Goal: Navigation & Orientation: Find specific page/section

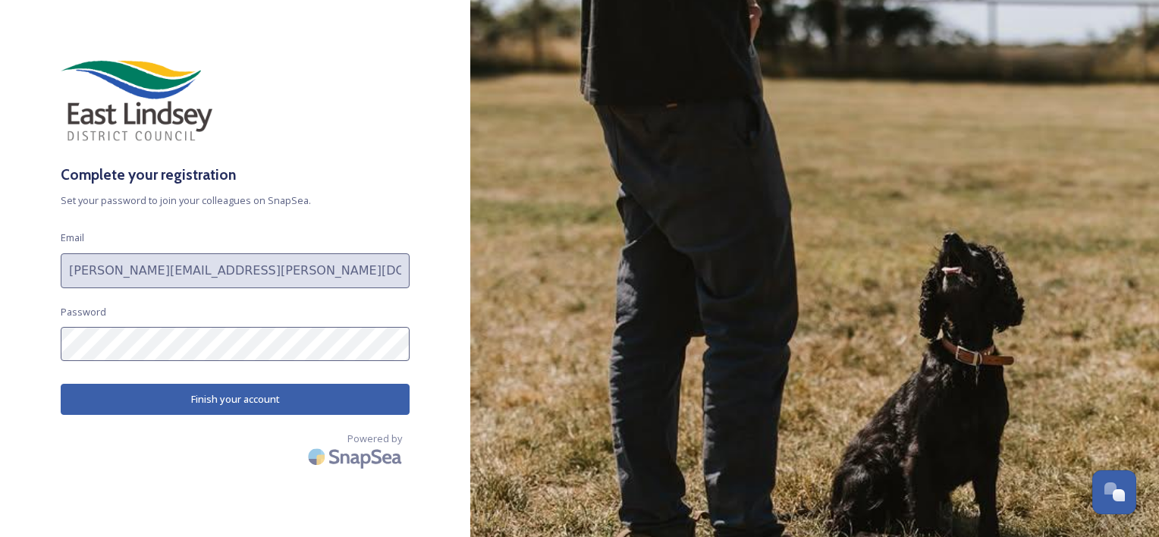
click at [216, 398] on button "Finish your account" at bounding box center [235, 399] width 349 height 31
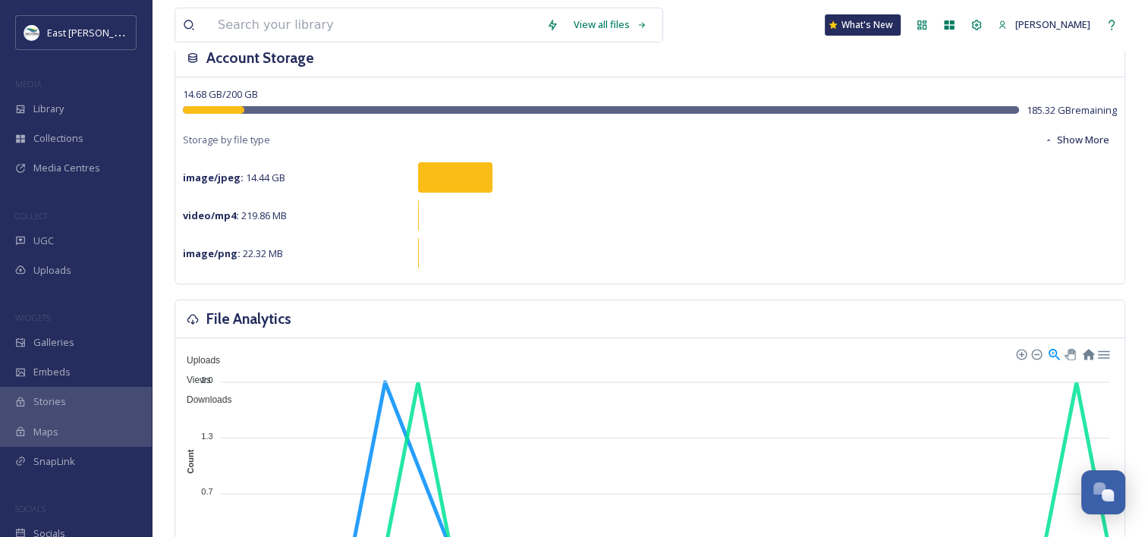
scroll to position [64, 0]
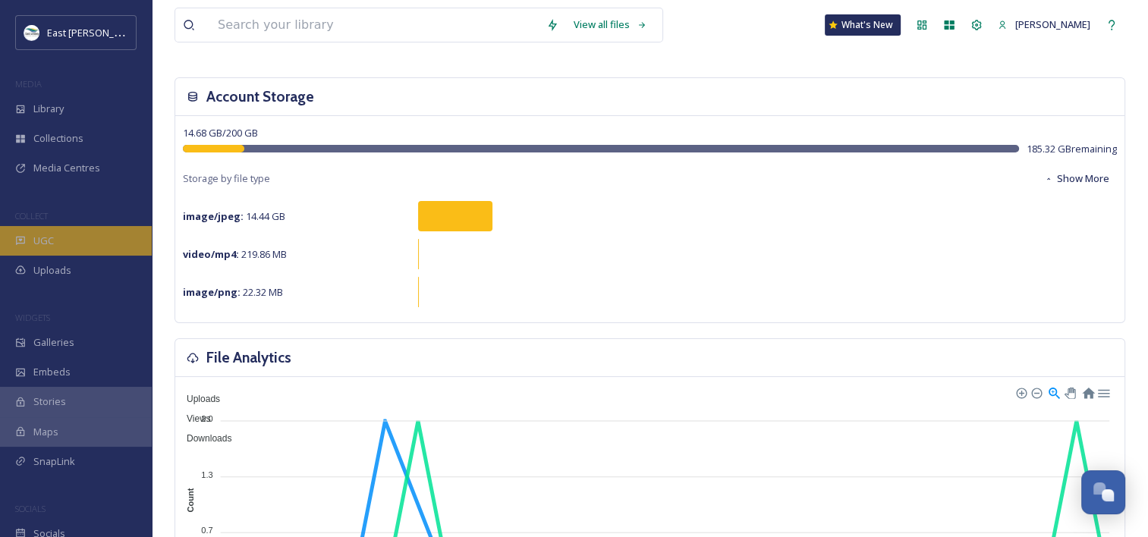
click at [46, 246] on span "UGC" at bounding box center [43, 241] width 20 height 14
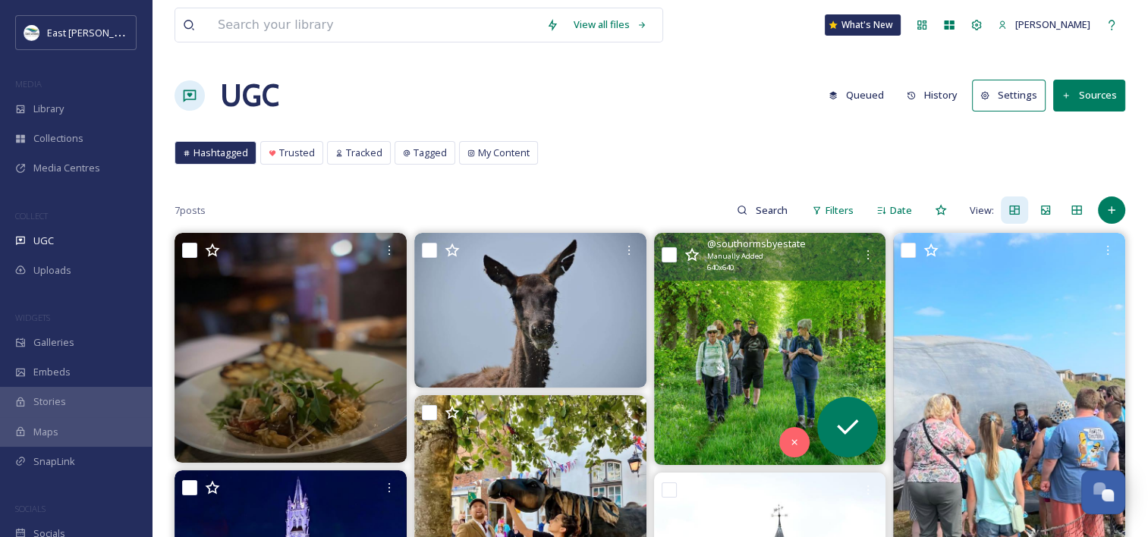
click at [769, 309] on img at bounding box center [770, 349] width 232 height 232
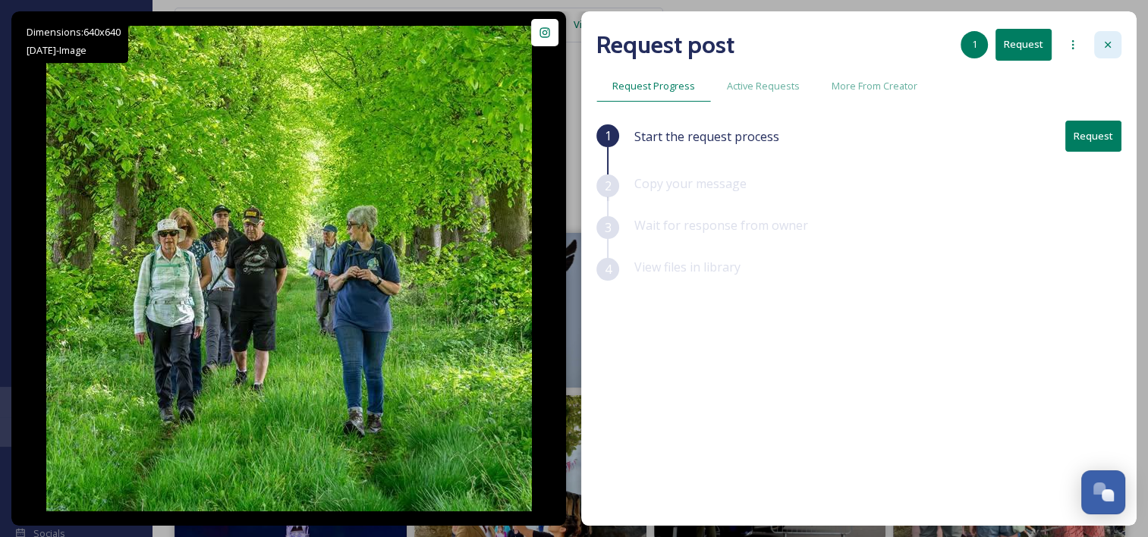
click at [1107, 49] on icon at bounding box center [1107, 45] width 12 height 12
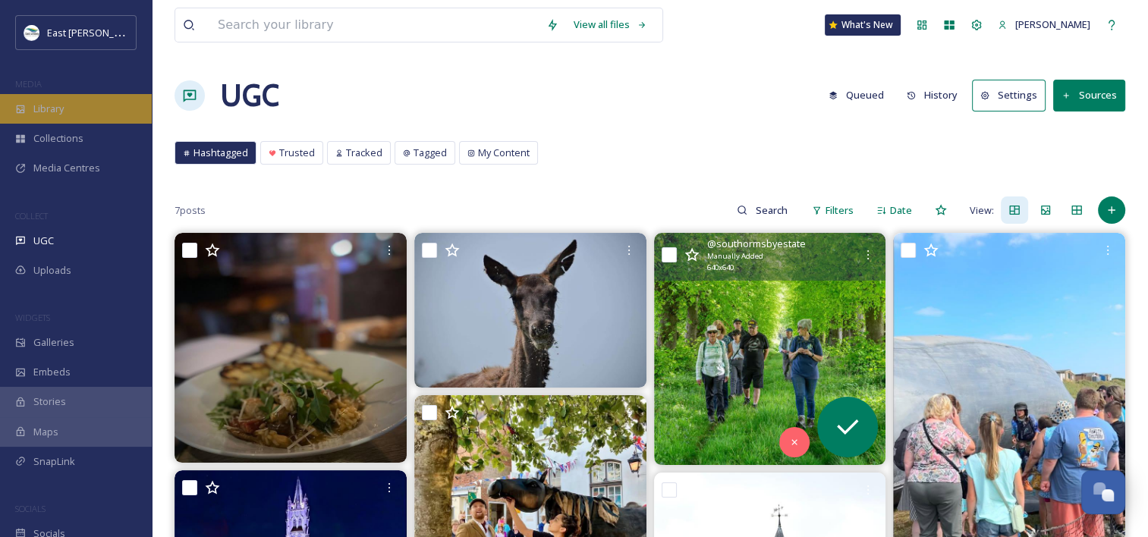
click at [55, 112] on span "Library" at bounding box center [48, 109] width 30 height 14
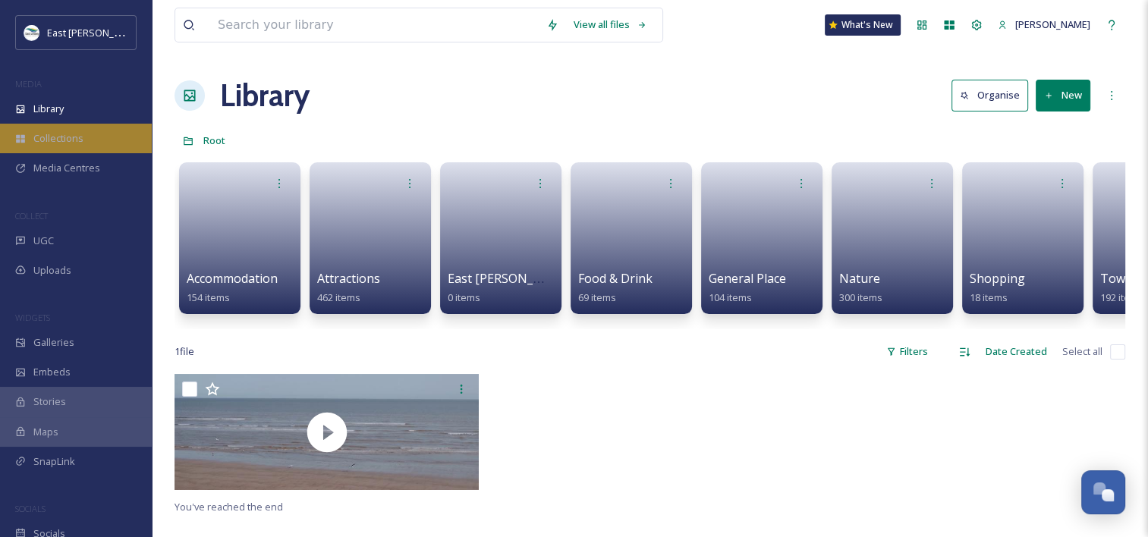
click at [60, 139] on span "Collections" at bounding box center [58, 138] width 50 height 14
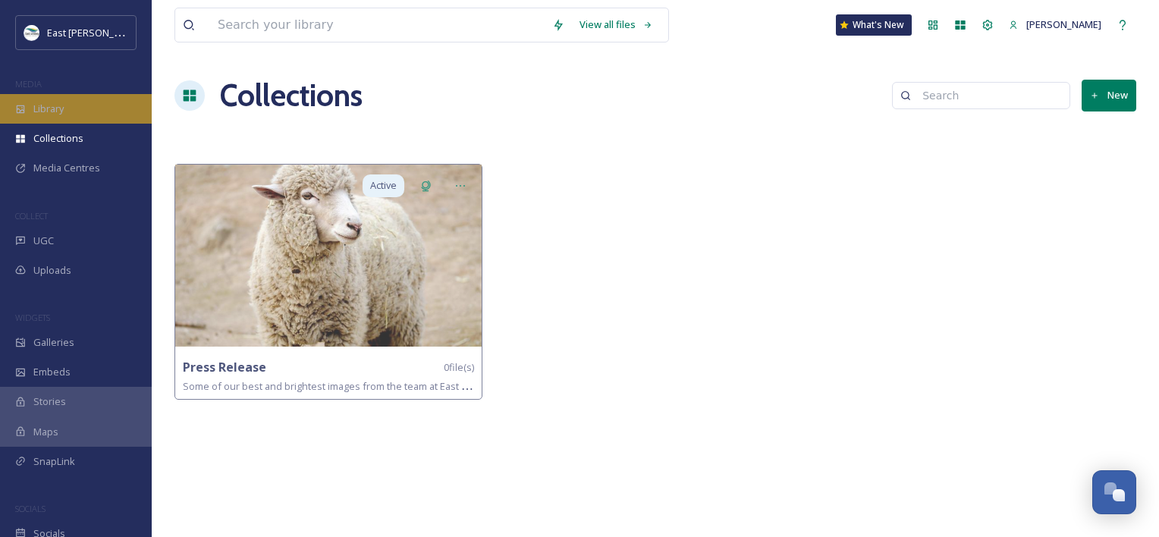
click at [60, 116] on div "Library" at bounding box center [76, 109] width 152 height 30
